Goal: Book appointment/travel/reservation

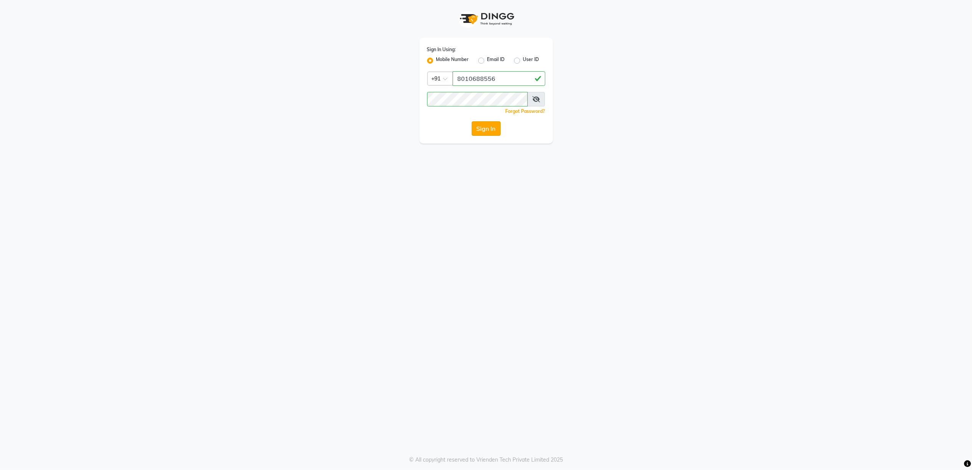
click at [485, 130] on button "Sign In" at bounding box center [486, 128] width 29 height 14
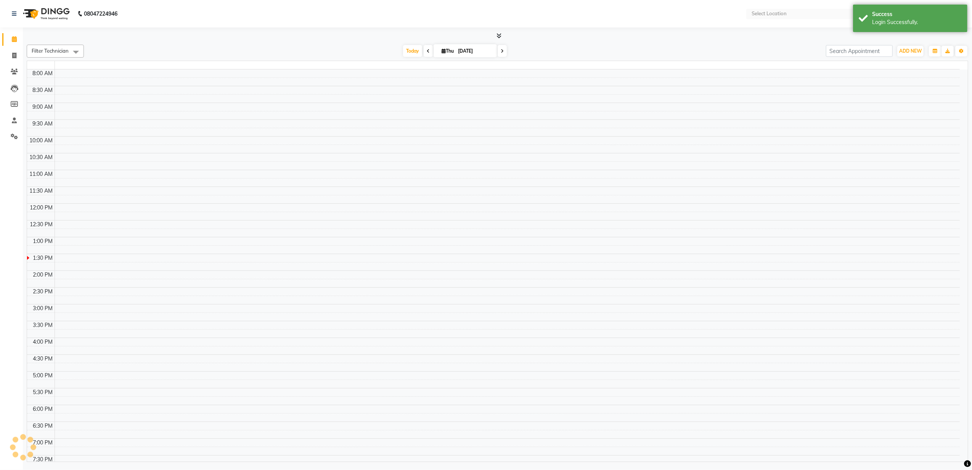
select select "en"
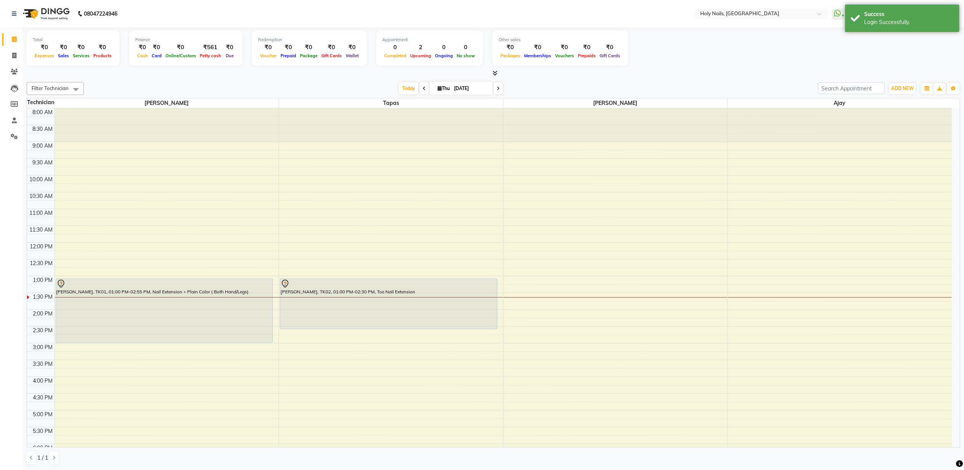
click at [496, 84] on span at bounding box center [498, 88] width 9 height 12
type input "[DATE]"
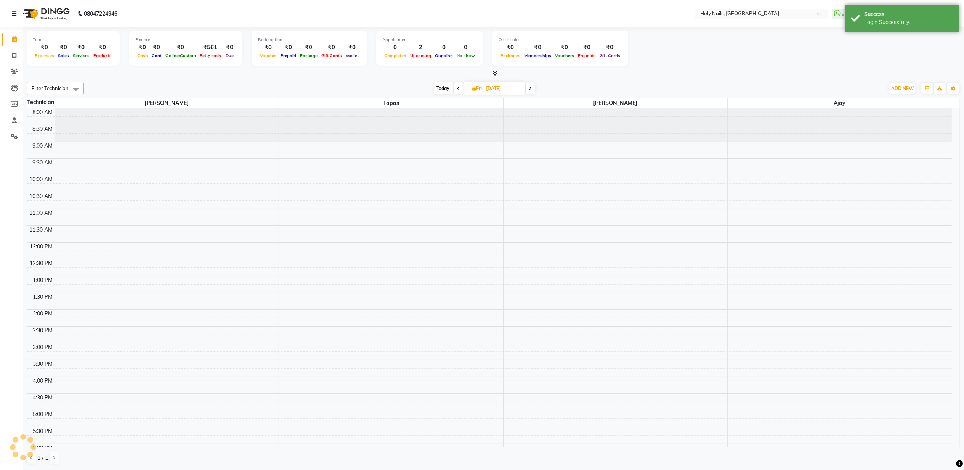
scroll to position [104, 0]
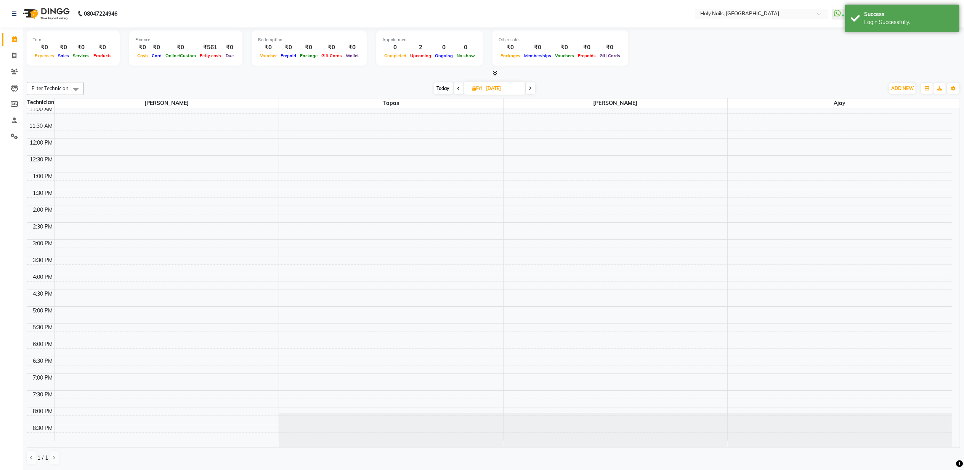
click at [106, 214] on div "8:00 AM 8:30 AM 9:00 AM 9:30 AM 10:00 AM 10:30 AM 11:00 AM 11:30 AM 12:00 PM 12…" at bounding box center [489, 223] width 925 height 436
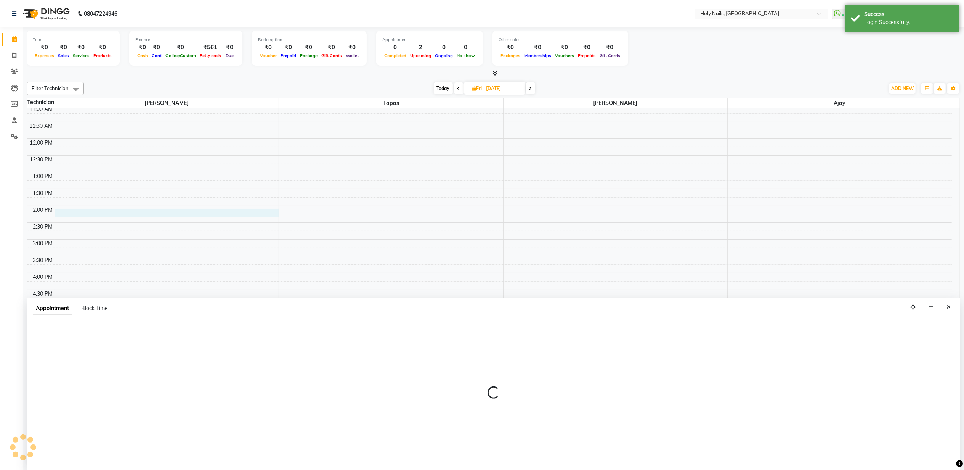
scroll to position [0, 0]
select select "43997"
select select "840"
select select "tentative"
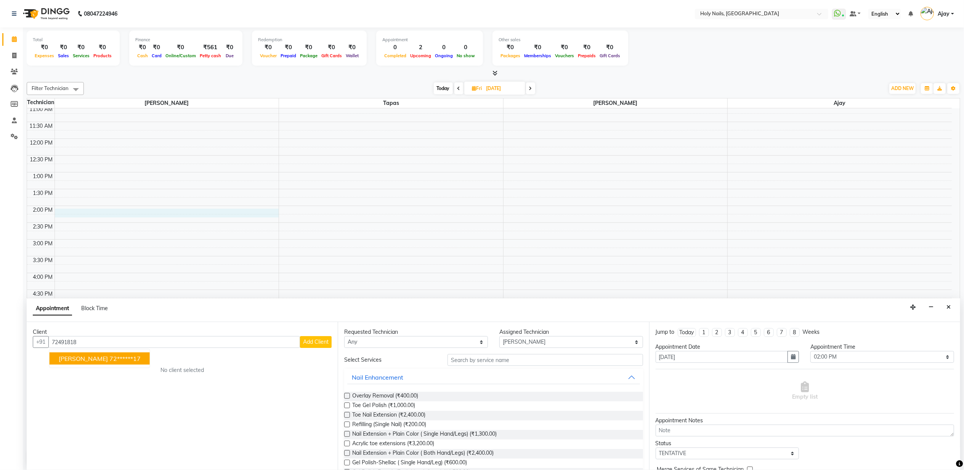
click at [75, 362] on button "Mayuri Panwar 72******17" at bounding box center [100, 358] width 100 height 12
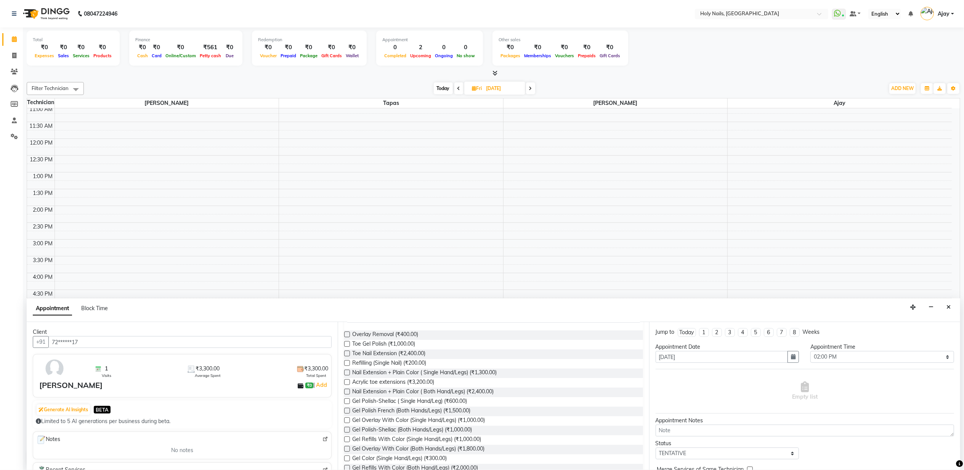
scroll to position [0, 0]
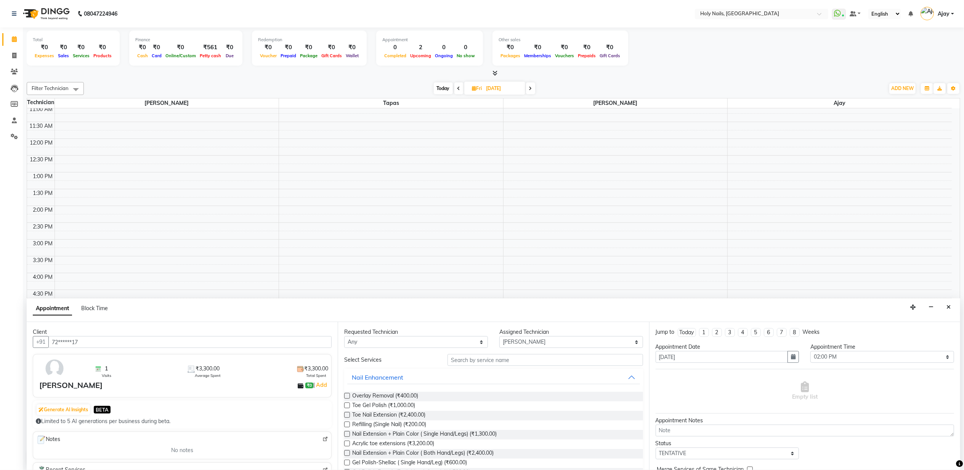
type input "72******17"
click at [476, 361] on input "text" at bounding box center [545, 360] width 195 height 12
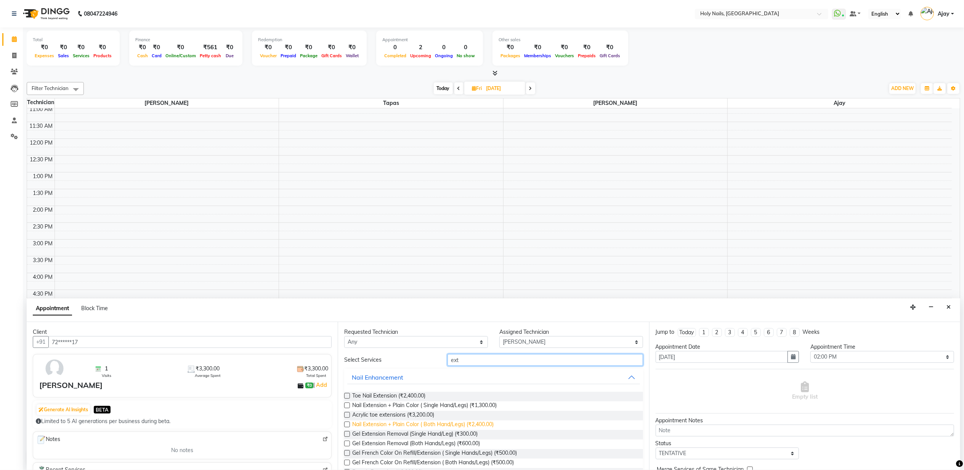
type input "ext"
click at [478, 421] on span "Nail Extension + Plain Color ( Both Hand/Legs) (₹2,400.00)" at bounding box center [422, 425] width 141 height 10
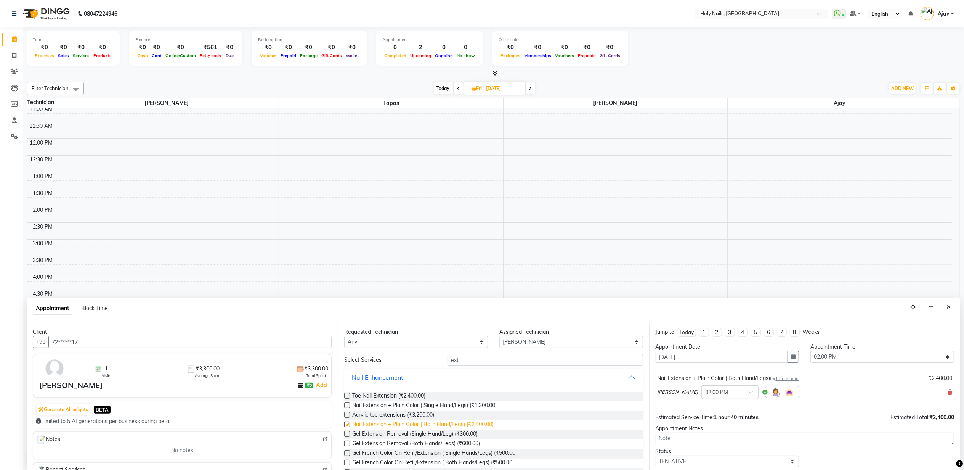
checkbox input "false"
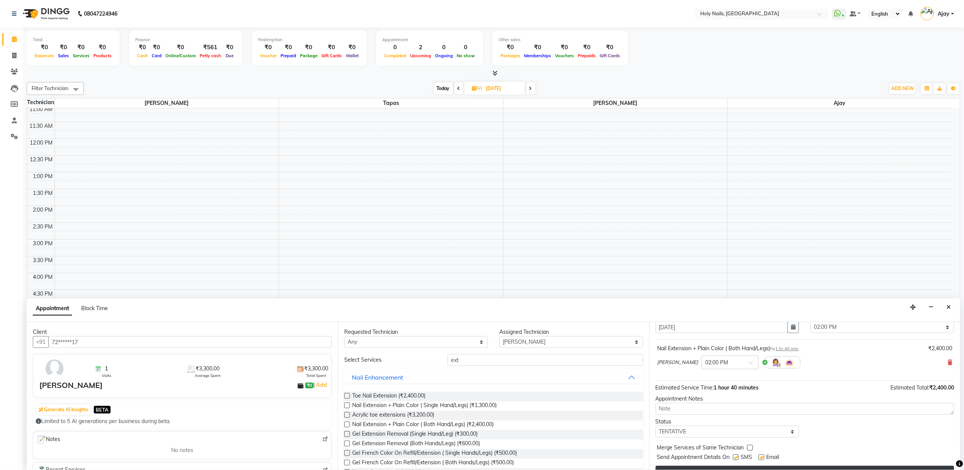
scroll to position [46, 0]
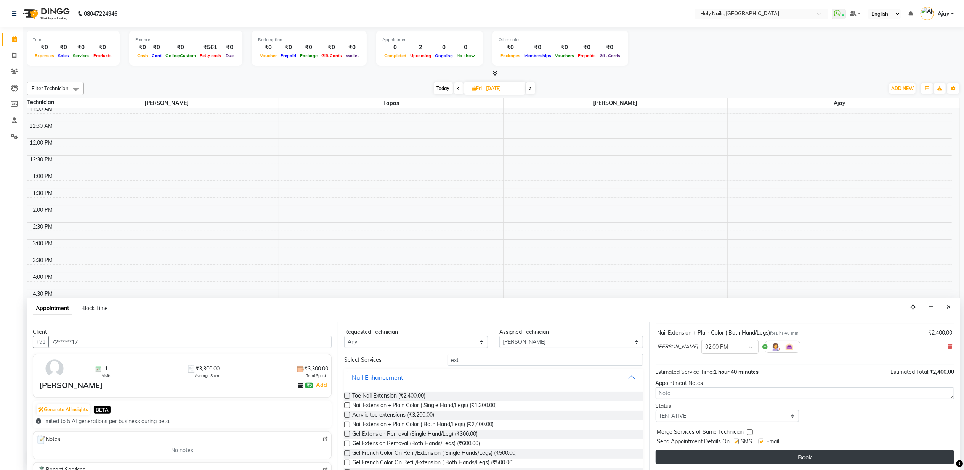
click at [780, 453] on button "Book" at bounding box center [805, 457] width 299 height 14
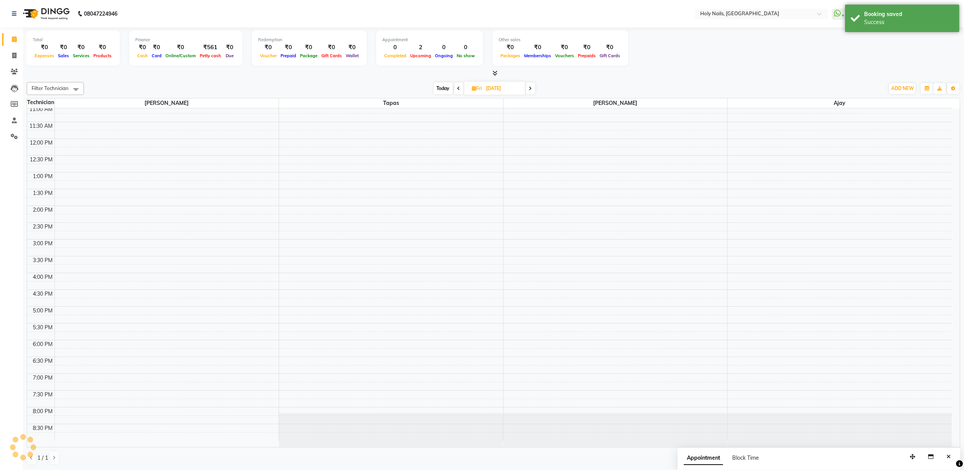
scroll to position [0, 0]
